Goal: Task Accomplishment & Management: Use online tool/utility

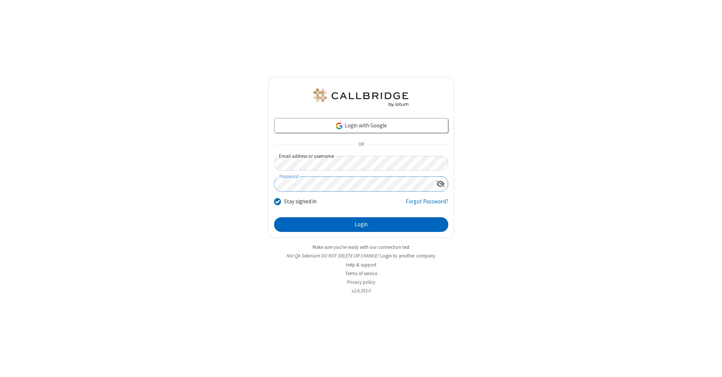
click at [361, 225] on button "Login" at bounding box center [361, 224] width 174 height 15
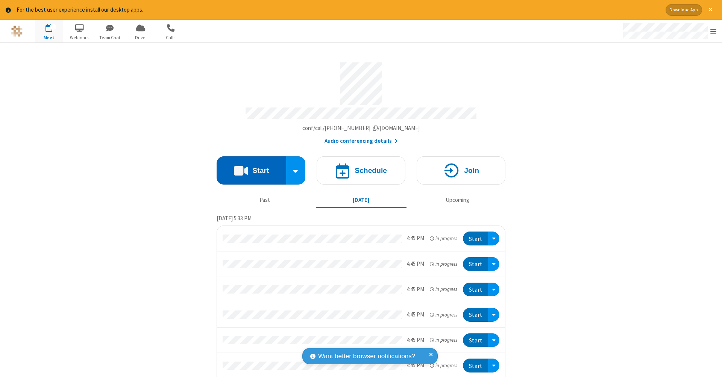
click at [248, 167] on button "Start" at bounding box center [252, 170] width 70 height 28
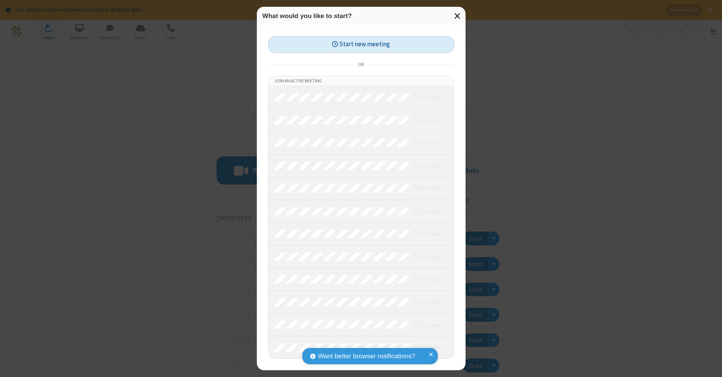
click at [361, 44] on button "Start new meeting" at bounding box center [361, 44] width 186 height 17
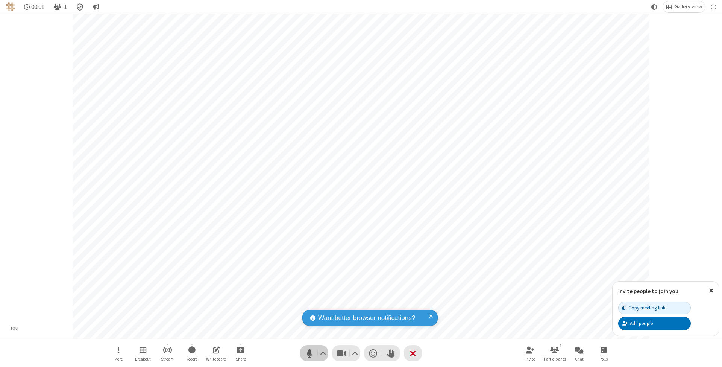
click at [309, 353] on span "Mute (⌘+Shift+A)" at bounding box center [309, 352] width 11 height 11
click at [309, 353] on span "Unmute (⌘+Shift+A)" at bounding box center [309, 352] width 11 height 11
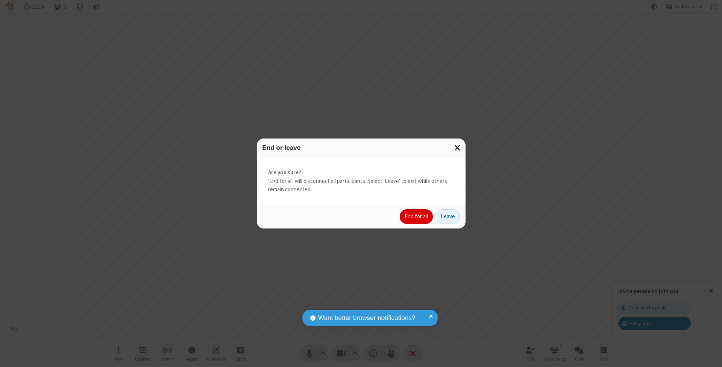
click at [417, 216] on button "End for all" at bounding box center [416, 216] width 33 height 15
